Goal: Task Accomplishment & Management: Use online tool/utility

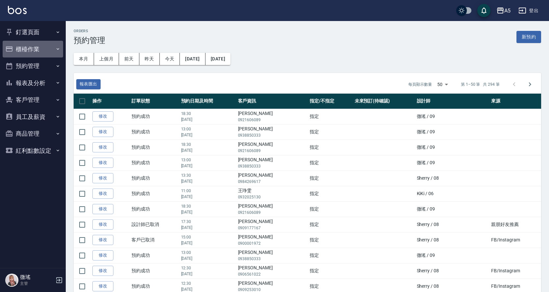
click at [49, 51] on button "櫃檯作業" at bounding box center [33, 49] width 61 height 17
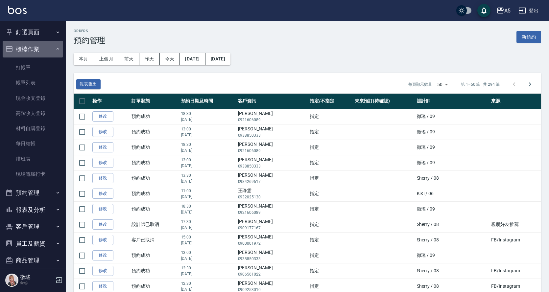
click at [49, 51] on button "櫃檯作業" at bounding box center [33, 49] width 61 height 17
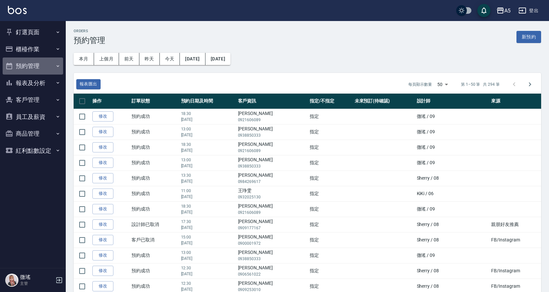
click at [49, 61] on button "預約管理" at bounding box center [33, 66] width 61 height 17
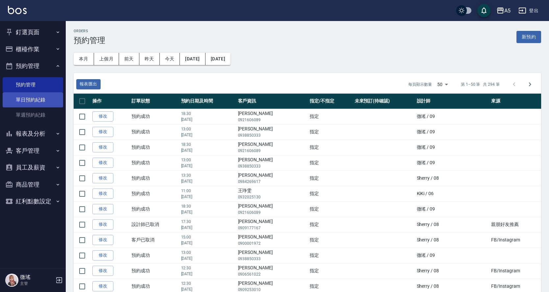
click at [37, 97] on link "單日預約紀錄" at bounding box center [33, 99] width 61 height 15
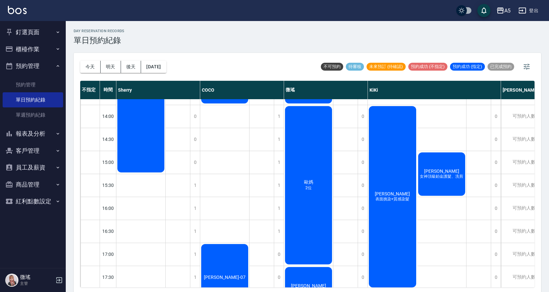
scroll to position [1, 0]
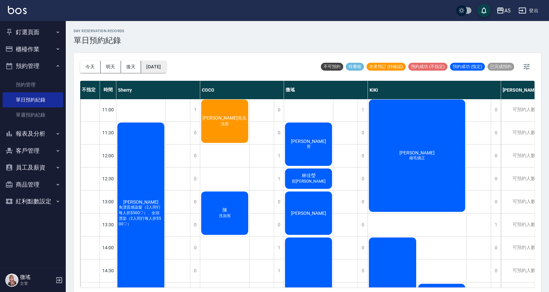
click at [155, 69] on button "[DATE]" at bounding box center [153, 67] width 25 height 12
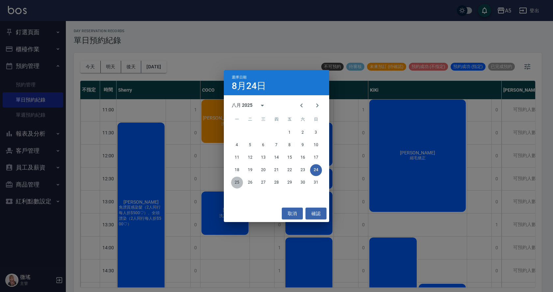
click at [236, 183] on button "25" at bounding box center [237, 183] width 12 height 12
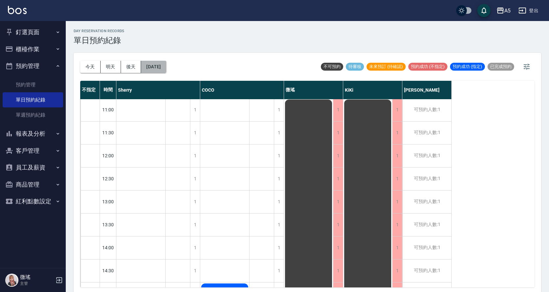
click at [166, 69] on button "[DATE]" at bounding box center [153, 67] width 25 height 12
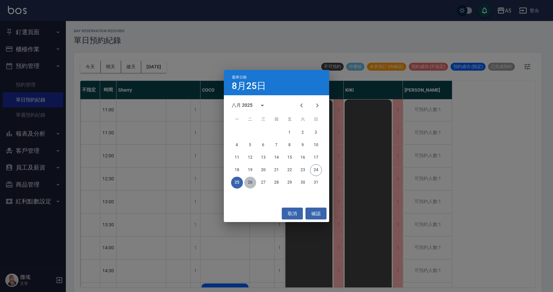
click at [251, 186] on button "26" at bounding box center [250, 183] width 12 height 12
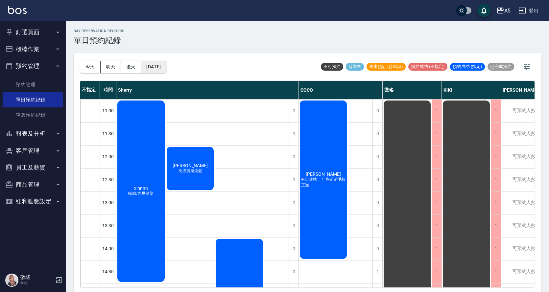
click at [155, 63] on button "[DATE]" at bounding box center [153, 67] width 25 height 12
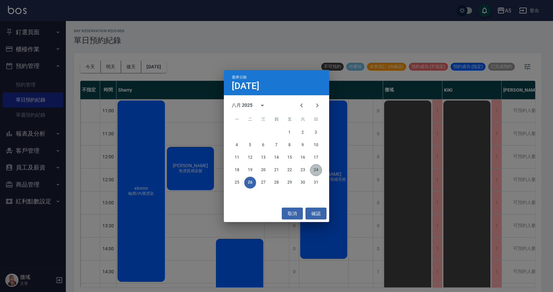
click at [313, 174] on button "24" at bounding box center [316, 170] width 12 height 12
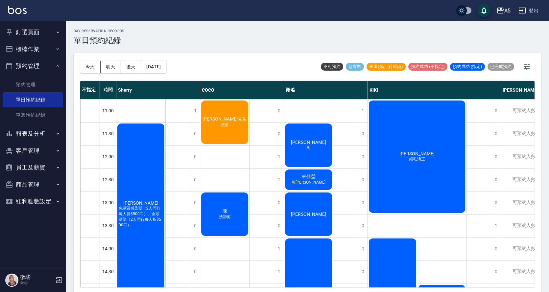
click at [165, 153] on div "[PERSON_NAME]" at bounding box center [140, 215] width 49 height 184
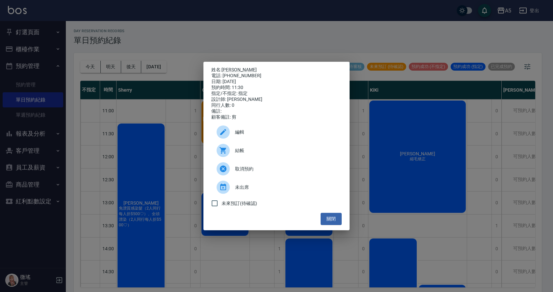
click at [262, 149] on div "結帳" at bounding box center [276, 150] width 130 height 18
click at [329, 219] on button "關閉" at bounding box center [330, 219] width 21 height 12
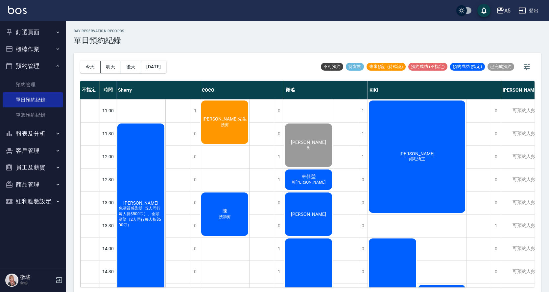
click at [142, 228] on span "剪[PERSON_NAME]" at bounding box center [141, 228] width 3 height 0
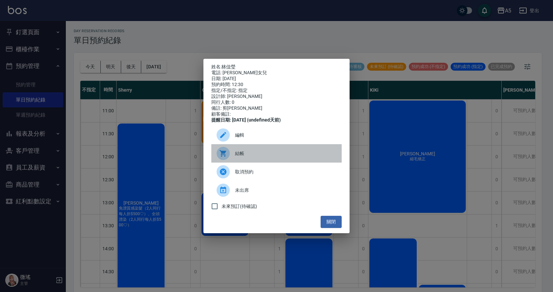
click at [289, 157] on span "結帳" at bounding box center [285, 153] width 101 height 7
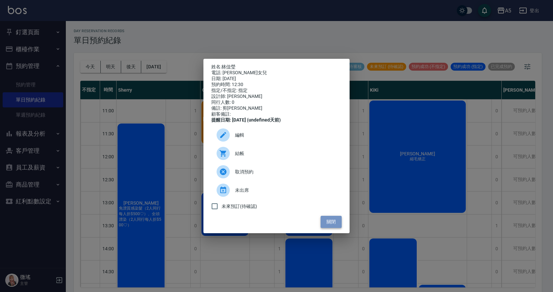
click at [333, 223] on button "關閉" at bounding box center [330, 222] width 21 height 12
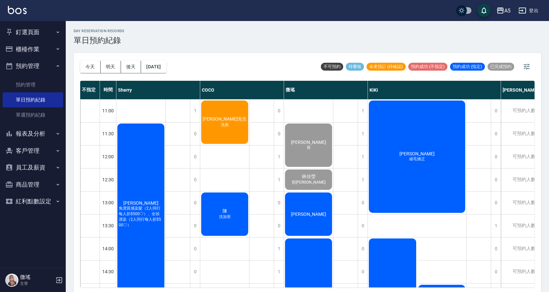
click at [165, 216] on div "[PERSON_NAME]" at bounding box center [140, 215] width 49 height 184
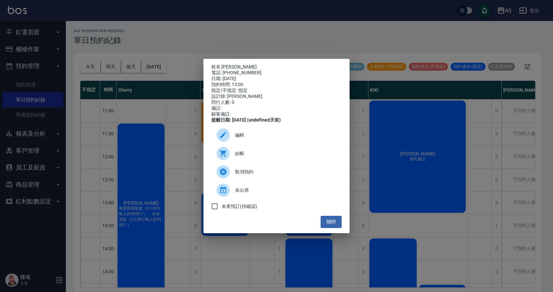
click at [252, 153] on span "結帳" at bounding box center [285, 153] width 101 height 7
click at [333, 225] on button "關閉" at bounding box center [330, 222] width 21 height 12
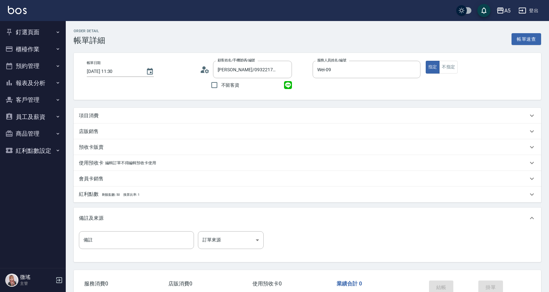
click at [96, 114] on p "項目消費" at bounding box center [89, 115] width 20 height 7
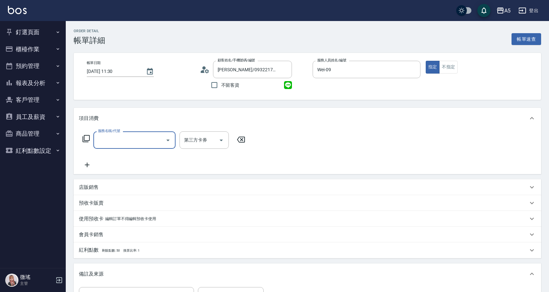
drag, startPoint x: 105, startPoint y: 136, endPoint x: 110, endPoint y: 131, distance: 7.2
click at [106, 136] on input "服務名稱/代號" at bounding box center [129, 141] width 66 height 12
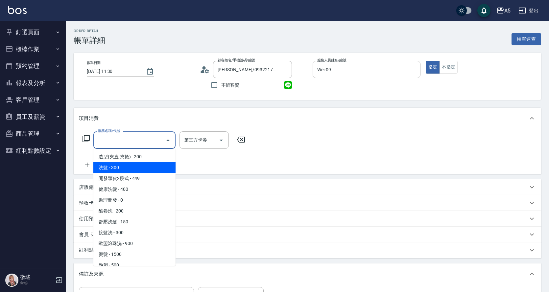
scroll to position [99, 0]
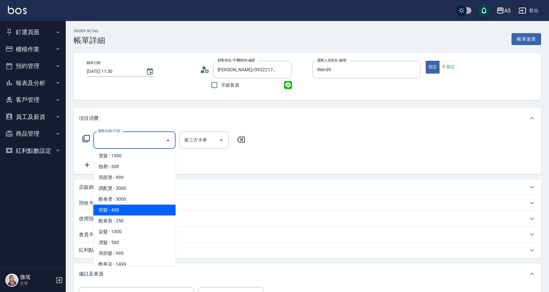
click at [134, 211] on span "剪髮 - 400" at bounding box center [134, 210] width 82 height 11
type input "剪髮(401)"
type input "40"
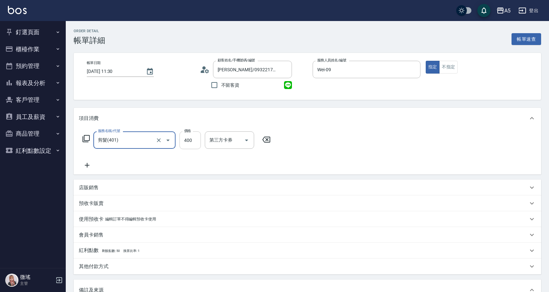
click at [187, 136] on input "400" at bounding box center [190, 141] width 21 height 18
type input "5"
type input "0"
type input "50"
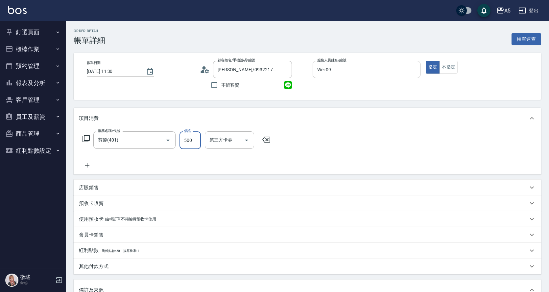
type input "500"
click at [287, 128] on div "項目消費" at bounding box center [308, 118] width 468 height 21
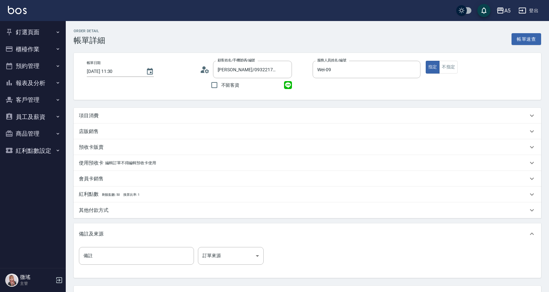
scroll to position [57, 0]
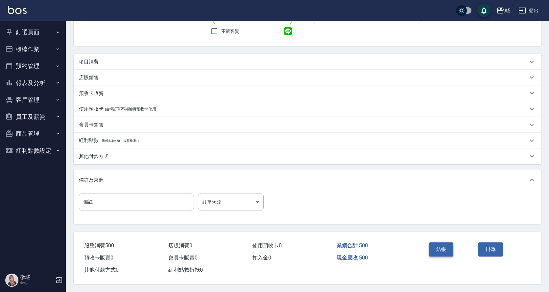
click at [453, 253] on button "結帳" at bounding box center [441, 250] width 25 height 14
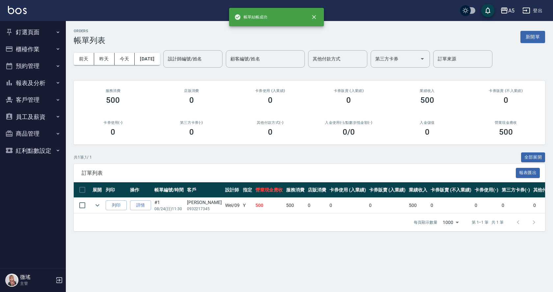
click at [31, 35] on button "釘選頁面" at bounding box center [33, 32] width 61 height 17
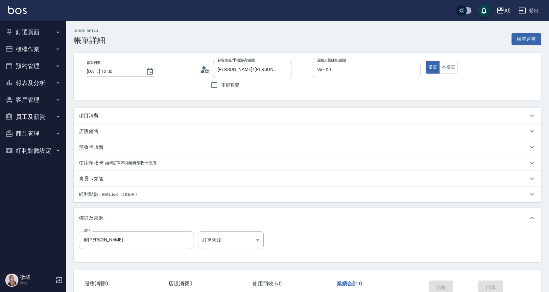
click at [95, 113] on p "項目消費" at bounding box center [89, 115] width 20 height 7
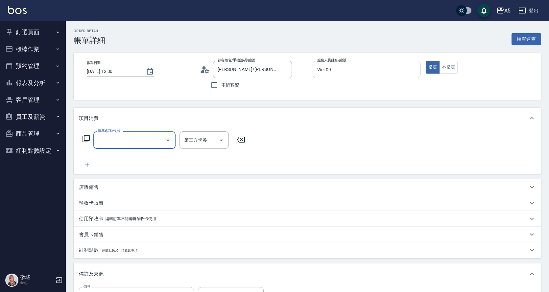
click at [120, 142] on input "服務名稱/代號" at bounding box center [129, 141] width 66 height 12
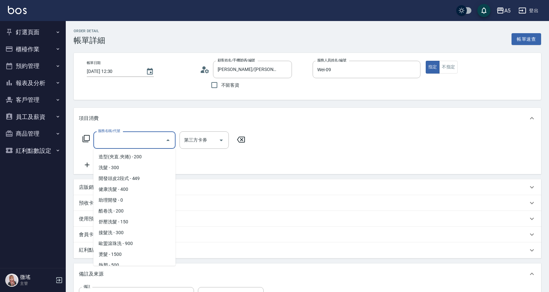
scroll to position [66, 0]
click at [138, 243] on span "剪髮 - 400" at bounding box center [134, 243] width 82 height 11
type input "剪髮(401)"
type input "40"
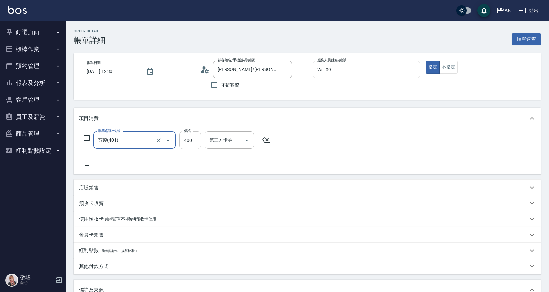
click at [189, 144] on input "400" at bounding box center [190, 141] width 21 height 18
type input "5"
type input "0"
type input "50"
click at [369, 153] on div "服務名稱/代號 剪髮(401) 服務名稱/代號 價格 50 價格 第三方卡券 第三方卡券" at bounding box center [308, 152] width 468 height 46
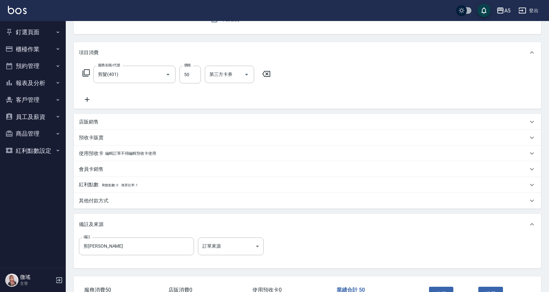
scroll to position [113, 0]
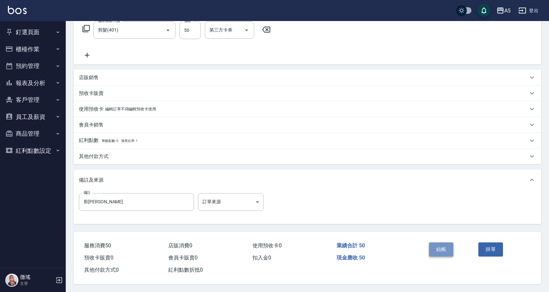
click at [447, 250] on button "結帳" at bounding box center [441, 250] width 25 height 14
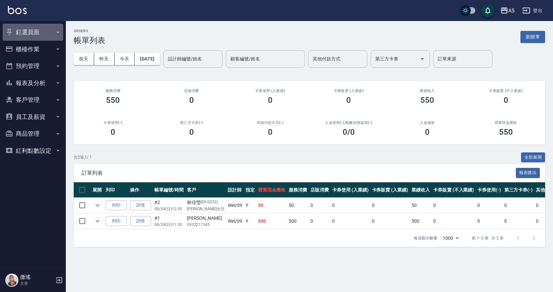
click at [44, 33] on button "釘選頁面" at bounding box center [33, 32] width 61 height 17
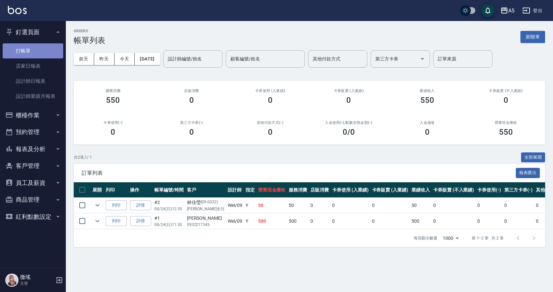
click at [41, 53] on link "打帳單" at bounding box center [33, 50] width 61 height 15
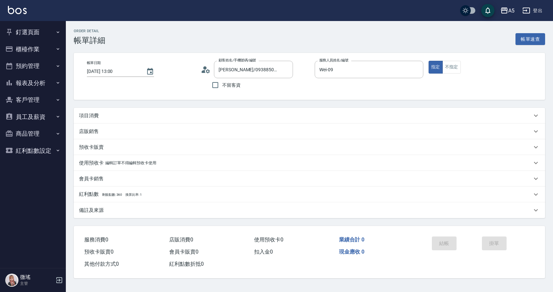
drag, startPoint x: 95, startPoint y: 114, endPoint x: 97, endPoint y: 121, distance: 7.3
click at [95, 114] on p "項目消費" at bounding box center [89, 115] width 20 height 7
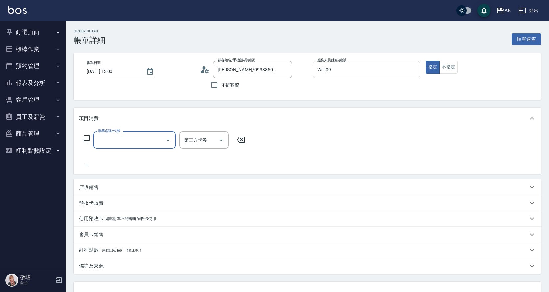
click at [105, 139] on input "服務名稱/代號" at bounding box center [129, 141] width 66 height 12
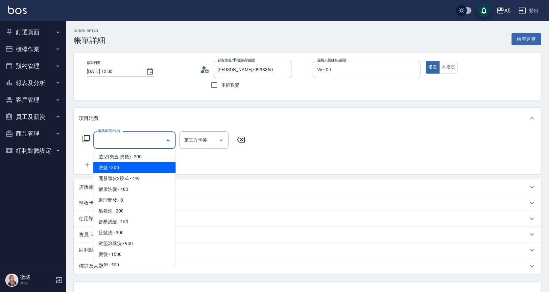
click at [123, 165] on span "洗髮 - 300" at bounding box center [134, 167] width 82 height 11
type input "洗髮(201)"
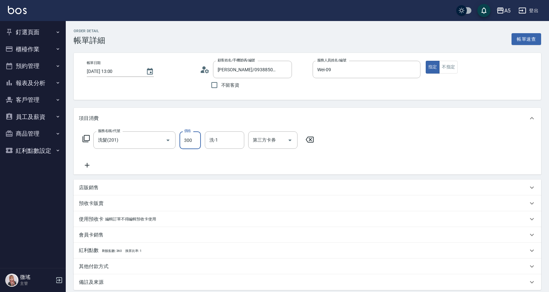
type input "0"
type input "400"
type input "40"
type input "400"
click at [411, 152] on div "服務名稱/代號 洗髮(201) 服務名稱/代號 價格 400 價格 洗-1 洗-1 第三方卡券 第三方卡券" at bounding box center [308, 152] width 468 height 46
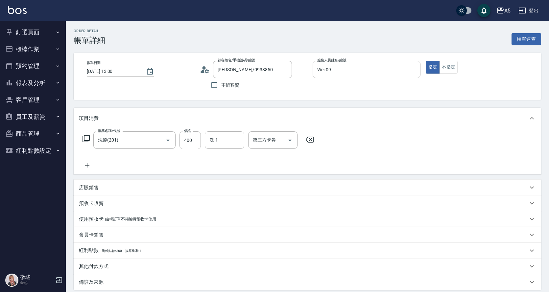
scroll to position [69, 0]
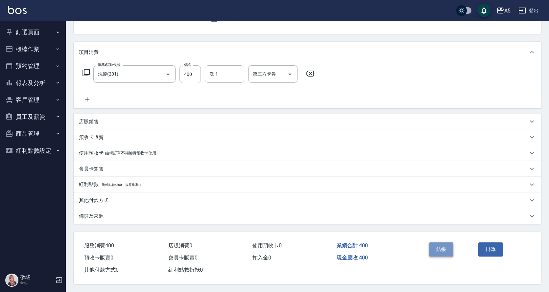
click at [442, 245] on button "結帳" at bounding box center [441, 250] width 25 height 14
